Goal: Task Accomplishment & Management: Complete application form

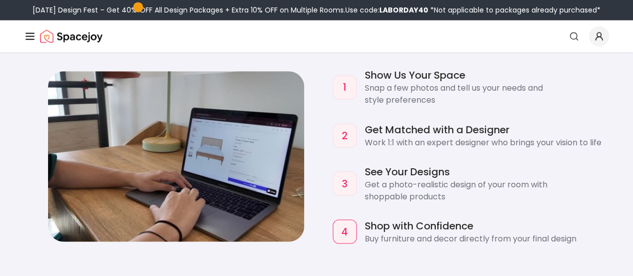
scroll to position [829, 0]
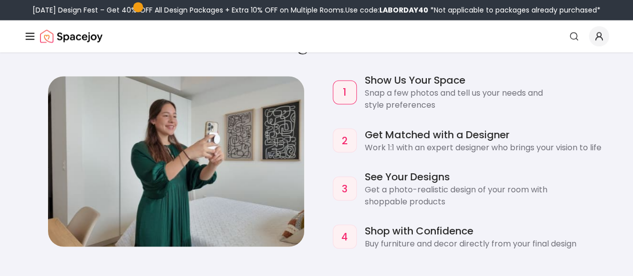
click at [0, 0] on link "Start Your Project" at bounding box center [0, 0] width 0 height 0
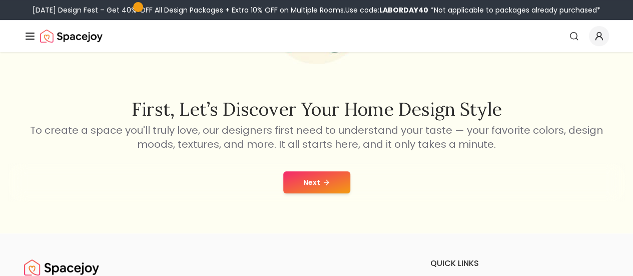
scroll to position [130, 0]
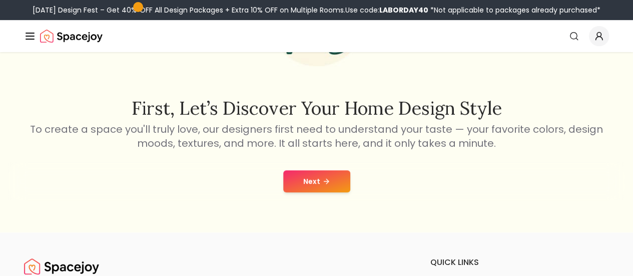
click at [308, 177] on button "Next" at bounding box center [316, 181] width 67 height 22
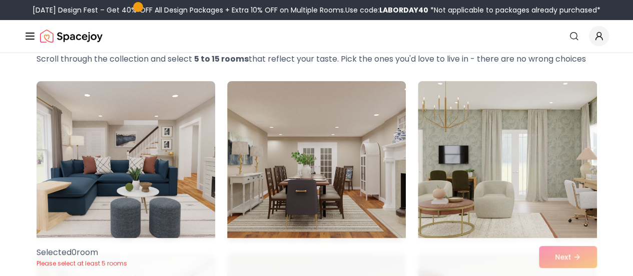
scroll to position [18, 0]
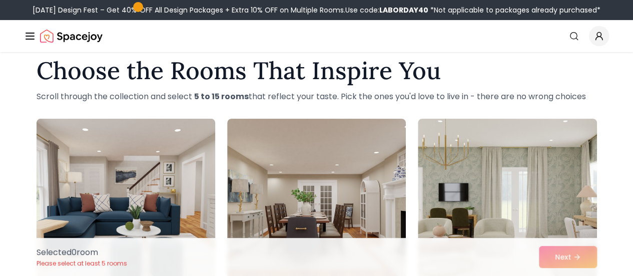
click at [152, 167] on img at bounding box center [126, 199] width 188 height 168
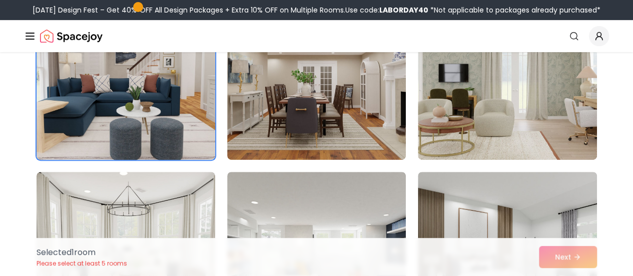
scroll to position [139, 0]
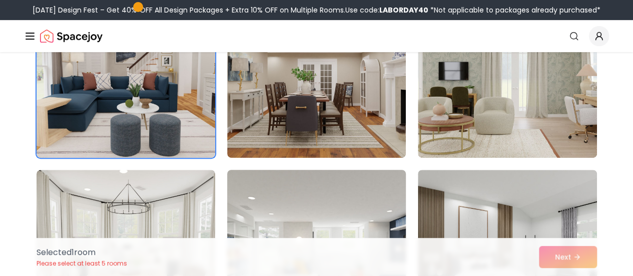
click at [321, 185] on img at bounding box center [317, 250] width 188 height 168
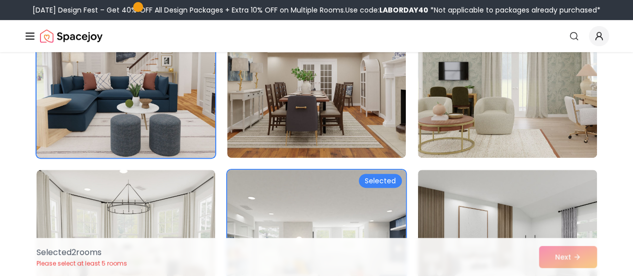
click at [339, 198] on img at bounding box center [317, 250] width 188 height 168
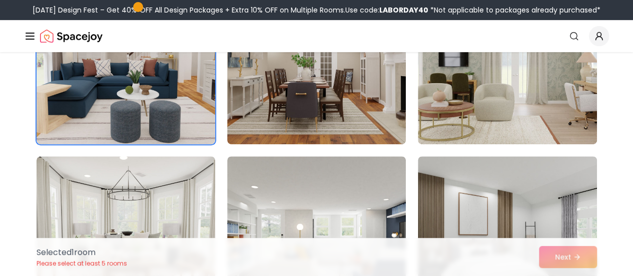
scroll to position [153, 0]
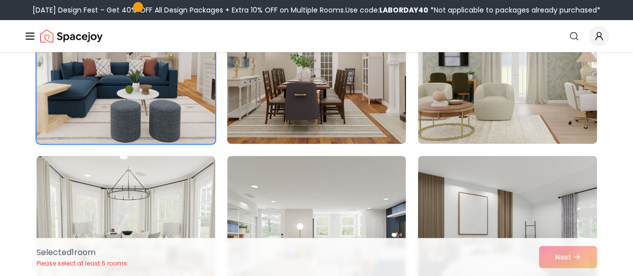
click at [366, 95] on img at bounding box center [317, 63] width 188 height 168
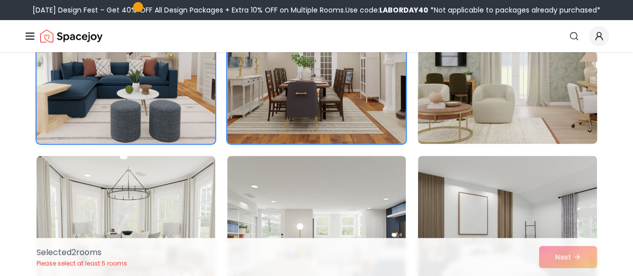
click at [480, 103] on img at bounding box center [508, 63] width 188 height 168
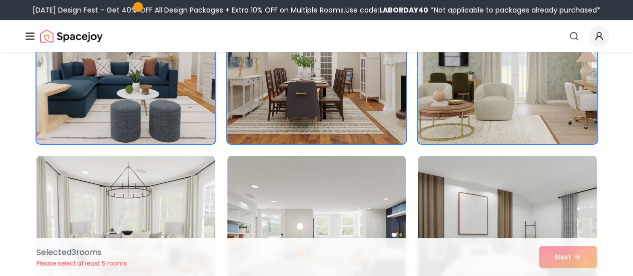
click at [171, 201] on img at bounding box center [126, 236] width 188 height 168
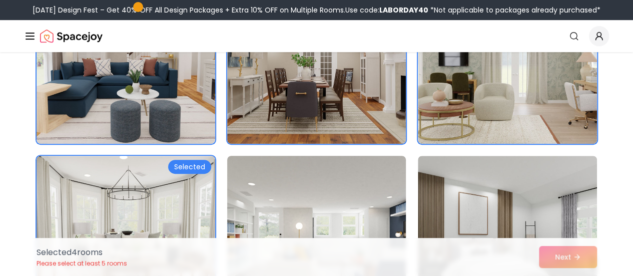
click at [318, 206] on img at bounding box center [317, 236] width 188 height 168
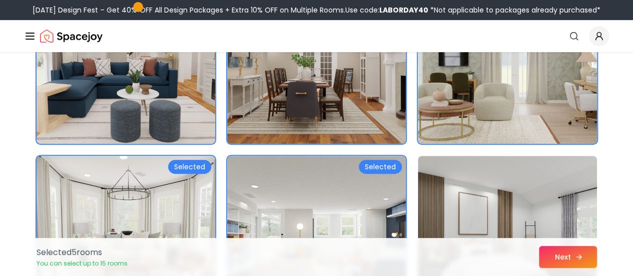
click at [560, 260] on button "Next" at bounding box center [568, 257] width 58 height 22
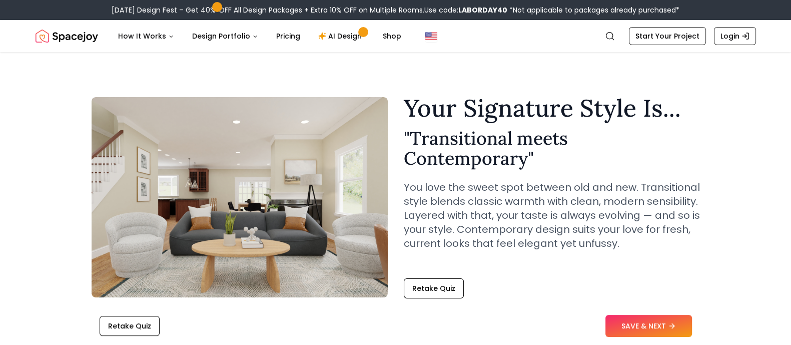
drag, startPoint x: 0, startPoint y: 0, endPoint x: 459, endPoint y: 150, distance: 482.5
click at [459, 150] on h2 "" Transitional meets Contemporary "" at bounding box center [552, 148] width 296 height 40
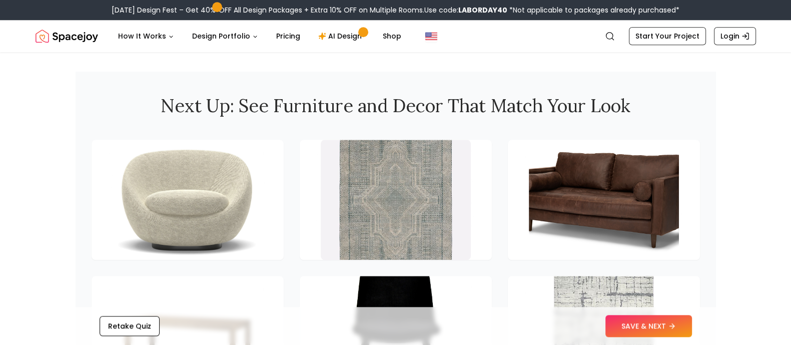
scroll to position [1331, 0]
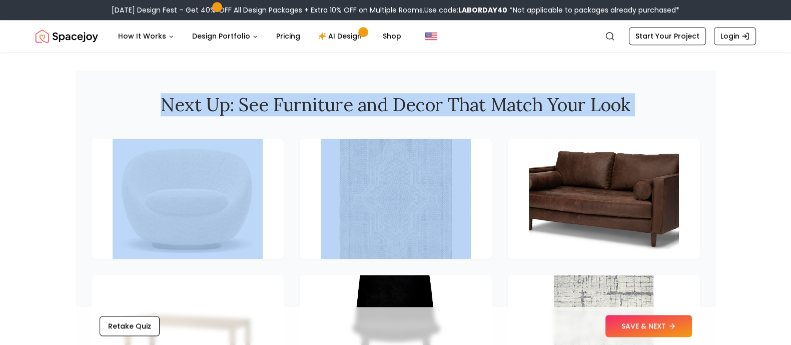
drag, startPoint x: 147, startPoint y: 121, endPoint x: 684, endPoint y: 134, distance: 536.8
click at [633, 134] on section "Next Up: See Furniture and Decor That Match Your Look" at bounding box center [396, 245] width 641 height 348
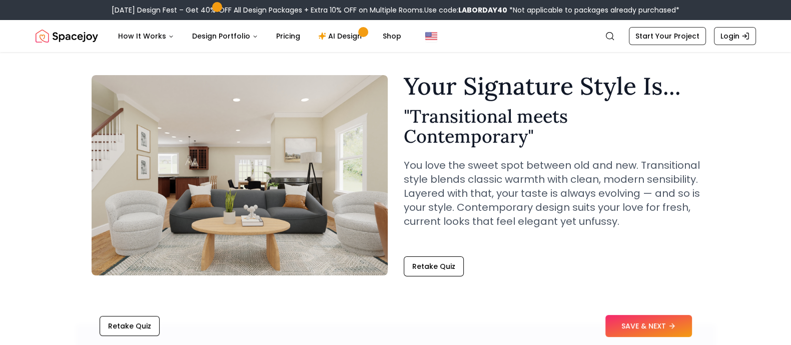
scroll to position [0, 0]
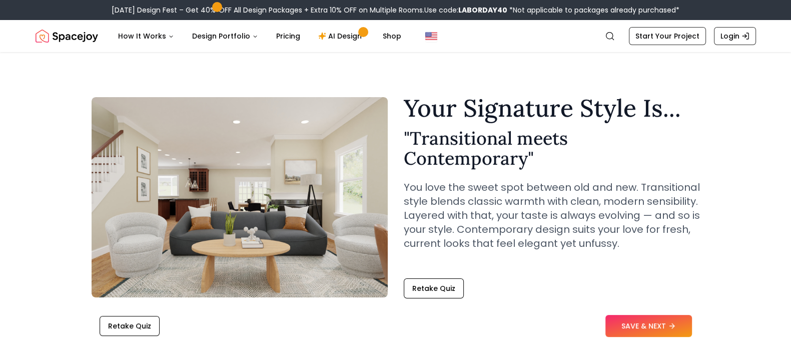
click at [633, 163] on h2 "" Transitional meets Contemporary "" at bounding box center [552, 148] width 296 height 40
